Goal: Transaction & Acquisition: Download file/media

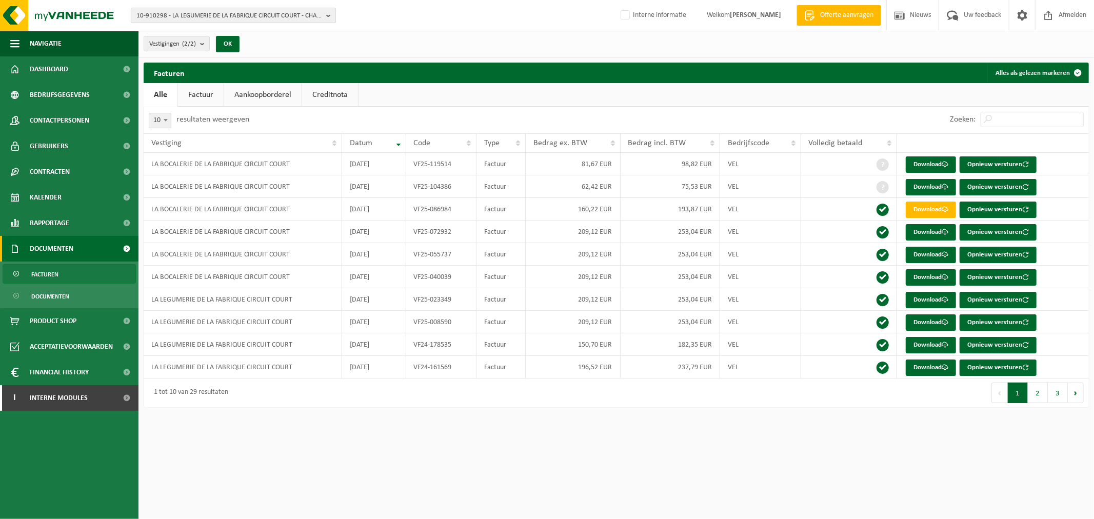
click at [232, 12] on span "10-910298 - LA LEGUMERIE DE LA FABRIQUE CIRCUIT COURT - CHAMPION" at bounding box center [229, 15] width 186 height 15
type input "starfresh"
click at [228, 43] on strong "10-939068 - STARFRESH LIEGE - [GEOGRAPHIC_DATA]" at bounding box center [207, 47] width 143 height 8
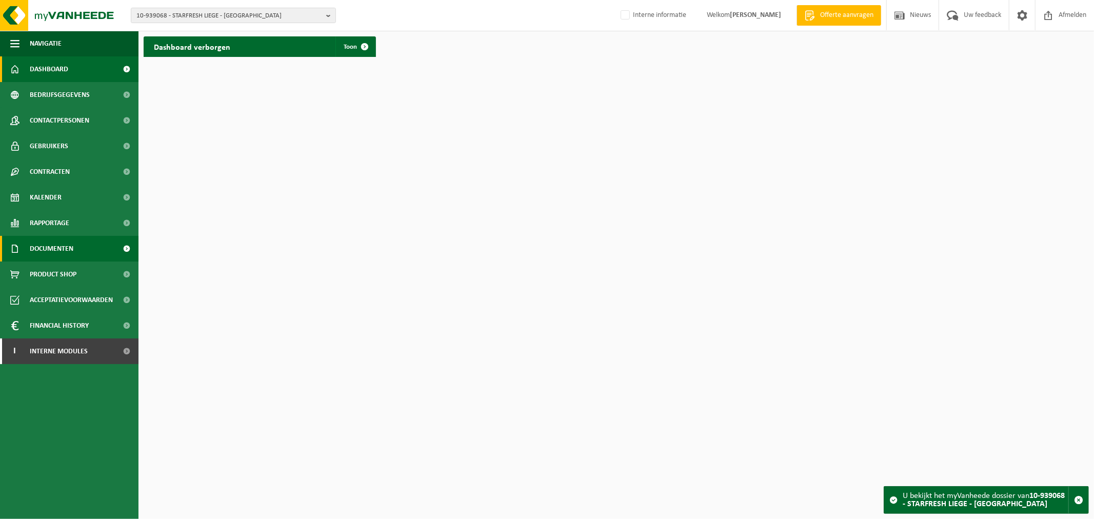
click at [76, 244] on link "Documenten" at bounding box center [69, 249] width 139 height 26
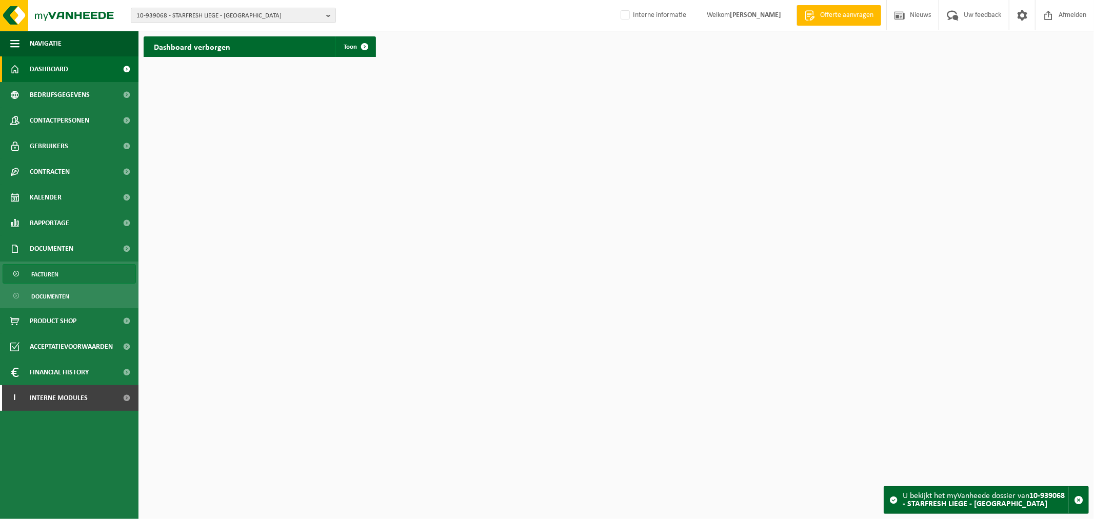
click at [74, 276] on link "Facturen" at bounding box center [69, 273] width 133 height 19
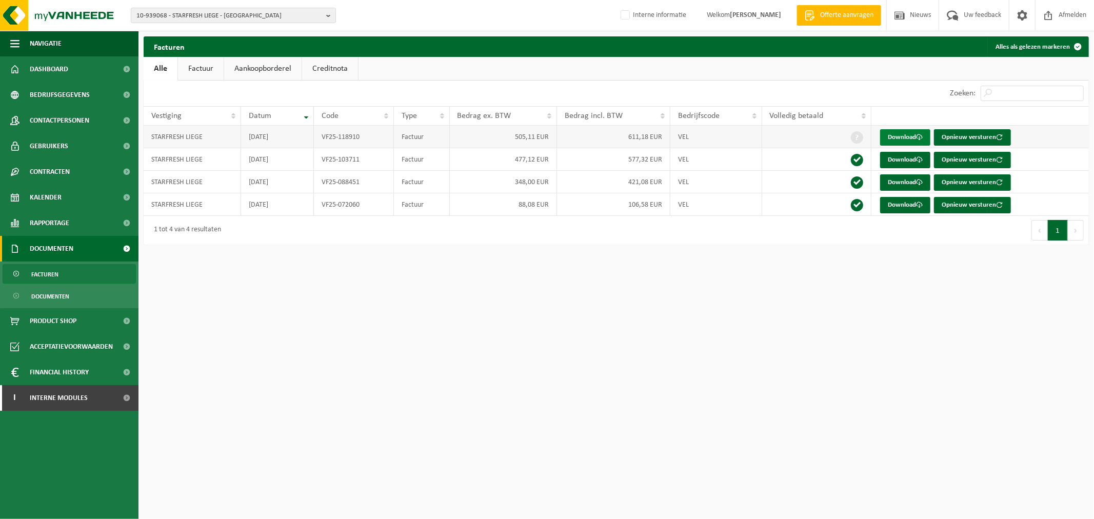
click at [911, 142] on link "Download" at bounding box center [905, 137] width 50 height 16
